Goal: Information Seeking & Learning: Compare options

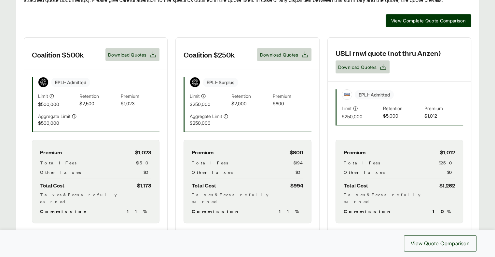
scroll to position [163, 0]
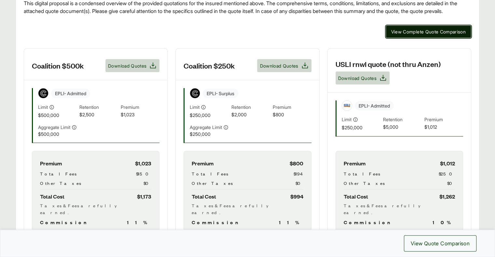
click at [437, 35] on span "View Complete Quote Comparison" at bounding box center [428, 31] width 75 height 7
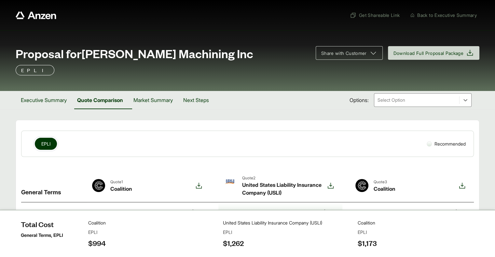
scroll to position [33, 0]
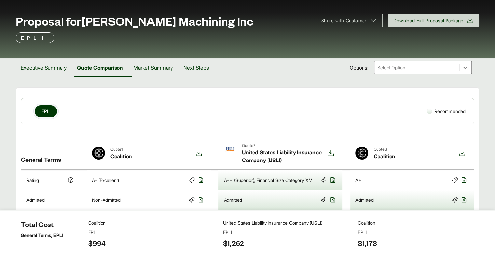
click at [417, 70] on div at bounding box center [417, 68] width 80 height 8
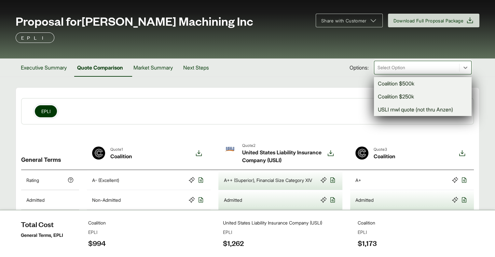
click at [415, 96] on div "Coalition $250k" at bounding box center [423, 96] width 98 height 13
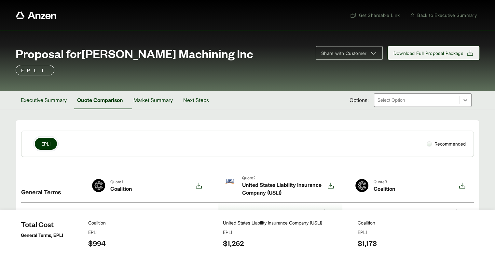
click at [413, 50] on span "Download Full Proposal Package" at bounding box center [428, 53] width 70 height 7
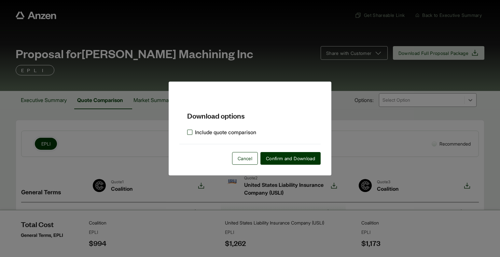
click at [227, 134] on label "Include quote comparison" at bounding box center [221, 133] width 69 height 8
click at [276, 159] on span "Confirm and Download" at bounding box center [290, 158] width 49 height 7
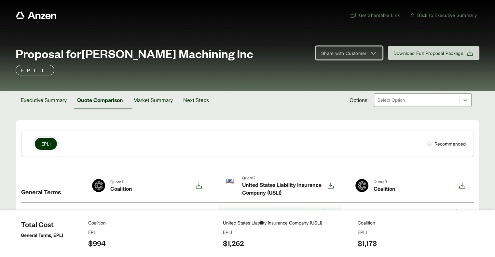
click at [370, 51] on icon at bounding box center [373, 53] width 8 height 8
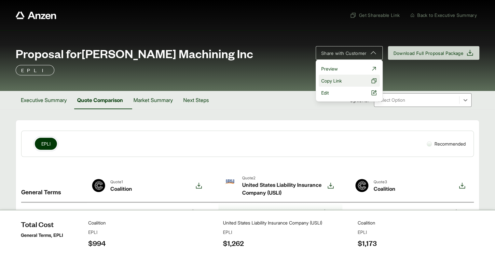
click at [356, 80] on button "Copy Link" at bounding box center [349, 81] width 61 height 12
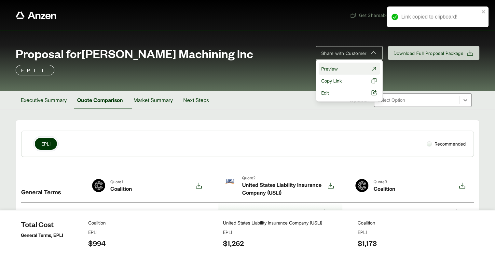
click at [344, 66] on link "Preview" at bounding box center [349, 69] width 61 height 12
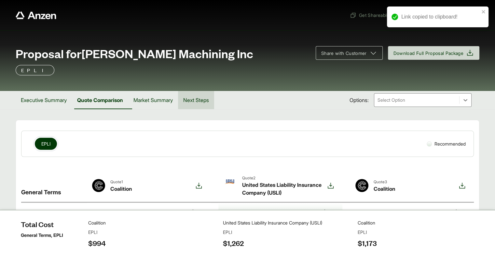
click at [202, 97] on button "Next Steps" at bounding box center [196, 100] width 36 height 18
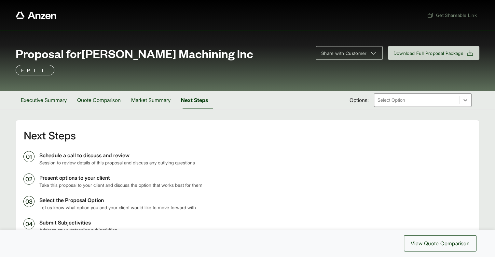
click at [405, 103] on div at bounding box center [417, 100] width 80 height 8
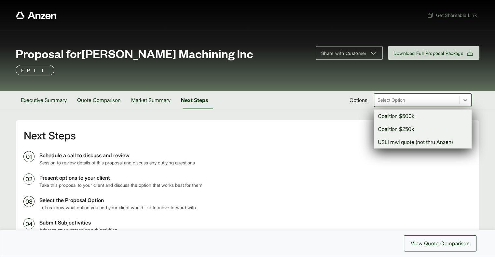
click at [297, 100] on div "Executive Summary Quote Comparison Market Summary Next Steps Options: option Co…" at bounding box center [248, 100] width 464 height 18
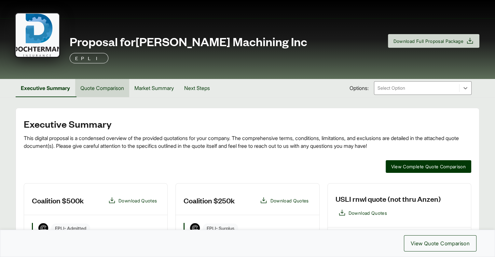
click at [105, 92] on button "Quote Comparison" at bounding box center [102, 88] width 54 height 18
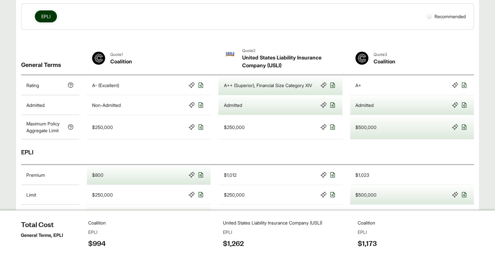
scroll to position [98, 0]
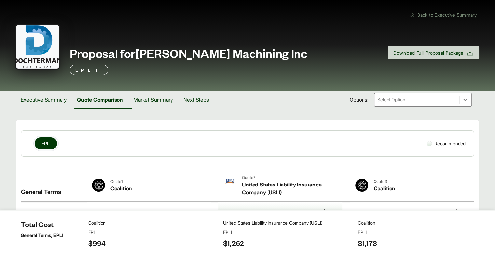
scroll to position [0, 0]
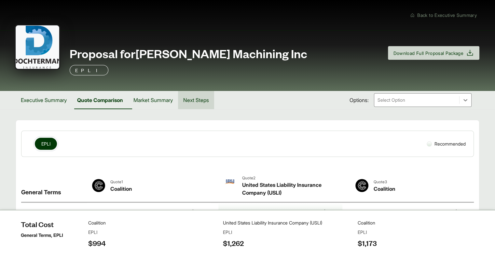
click at [203, 103] on button "Next Steps" at bounding box center [196, 100] width 36 height 18
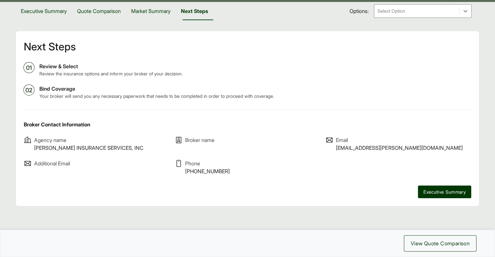
scroll to position [89, 0]
